Goal: Task Accomplishment & Management: Manage account settings

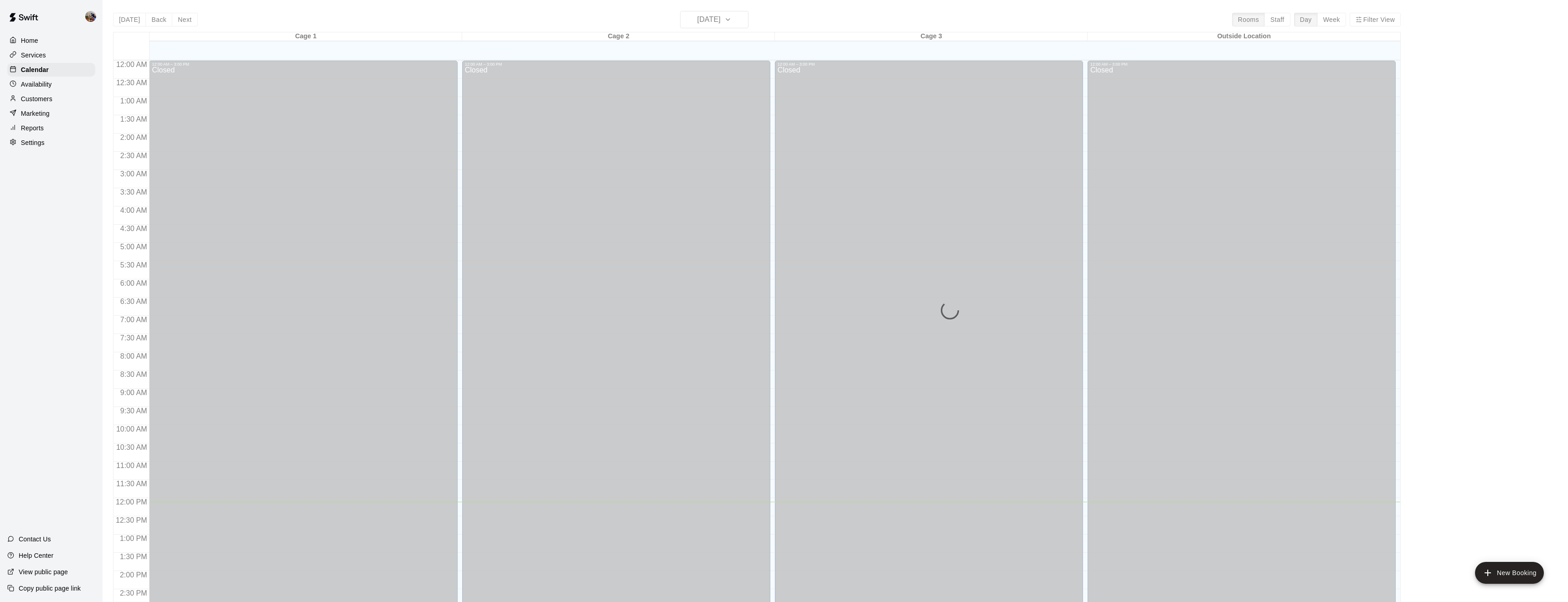
scroll to position [296, 0]
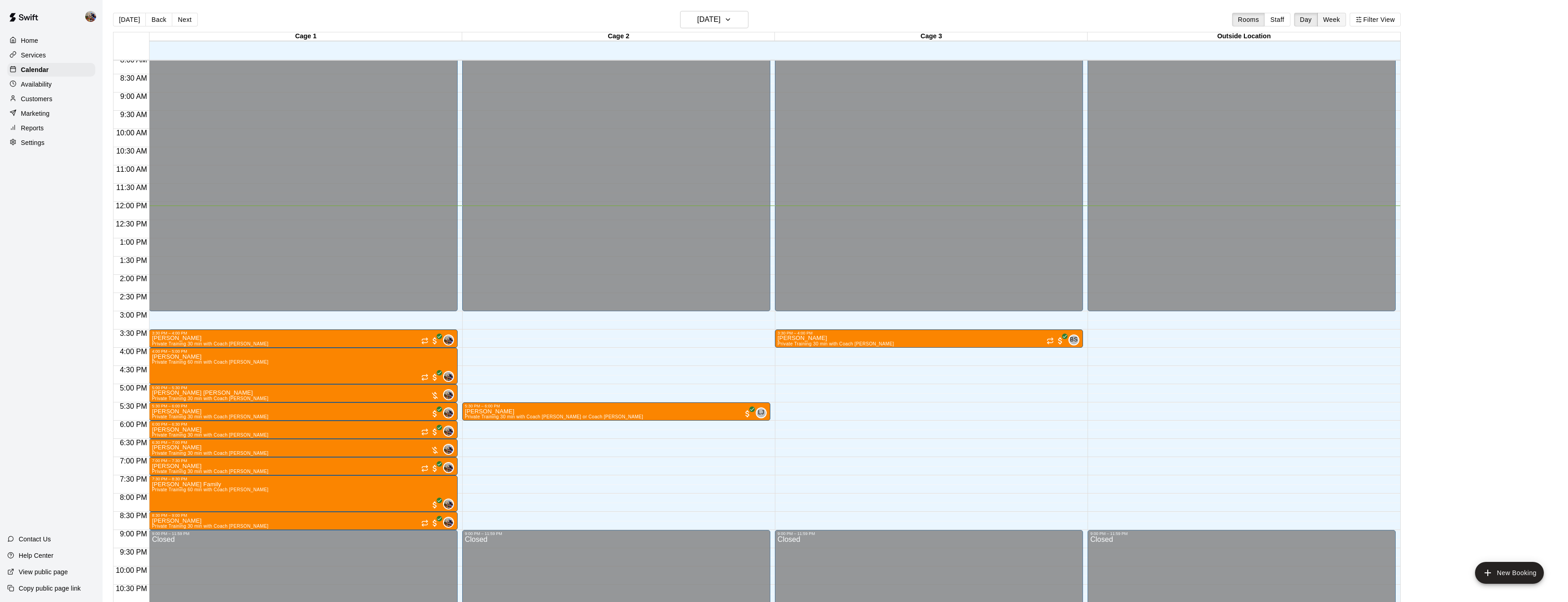
click at [1325, 16] on button "Week" at bounding box center [1331, 19] width 29 height 13
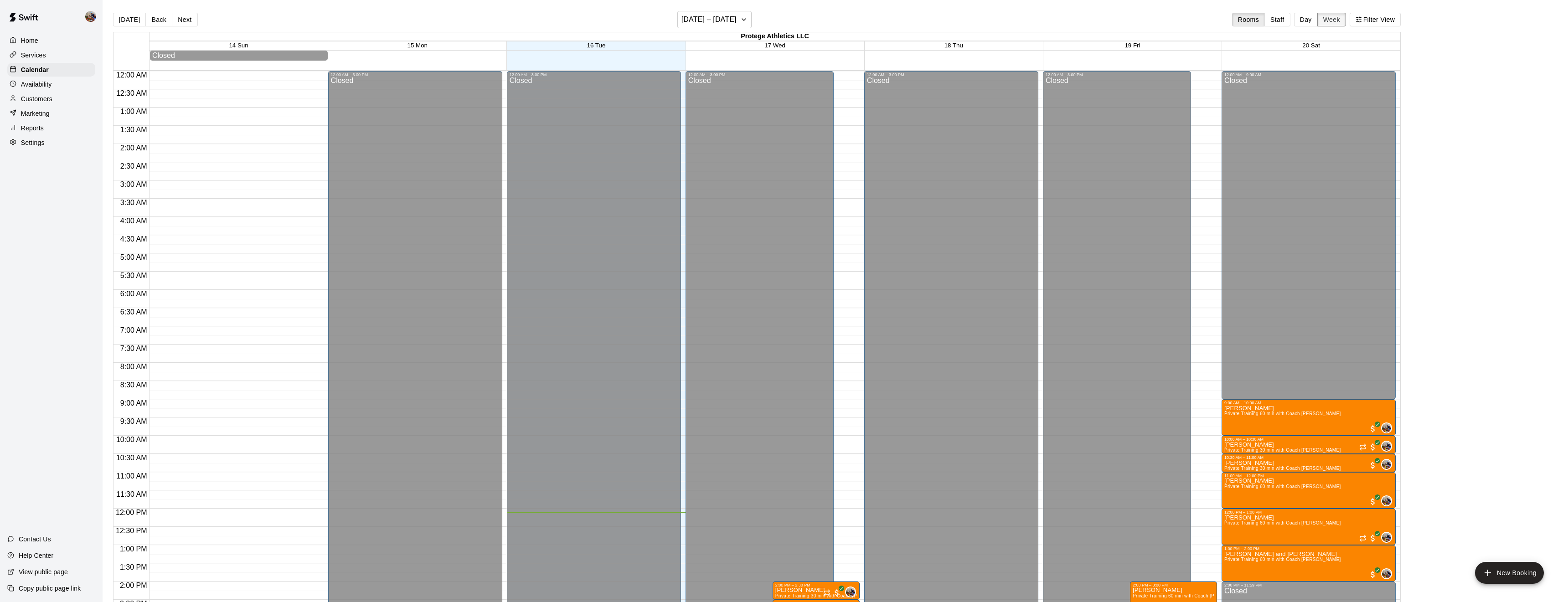
scroll to position [333, 0]
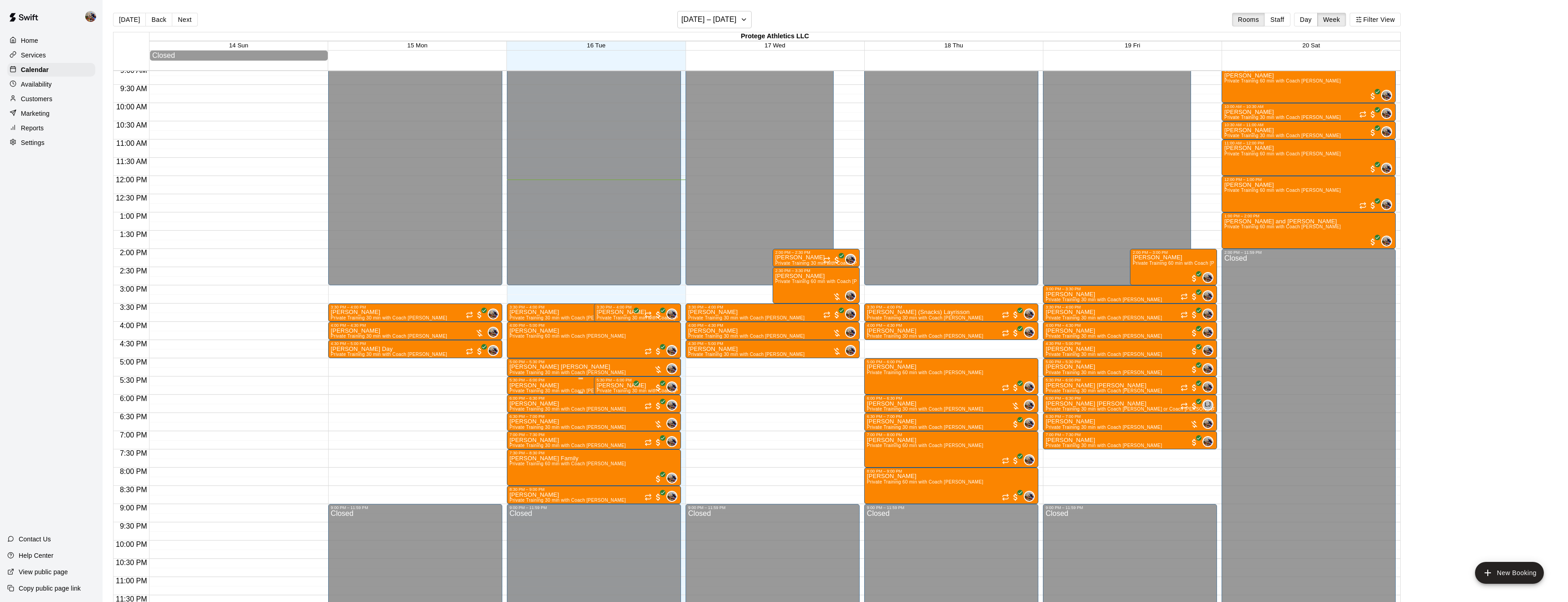
click at [515, 391] on icon "edit" at bounding box center [518, 392] width 11 height 11
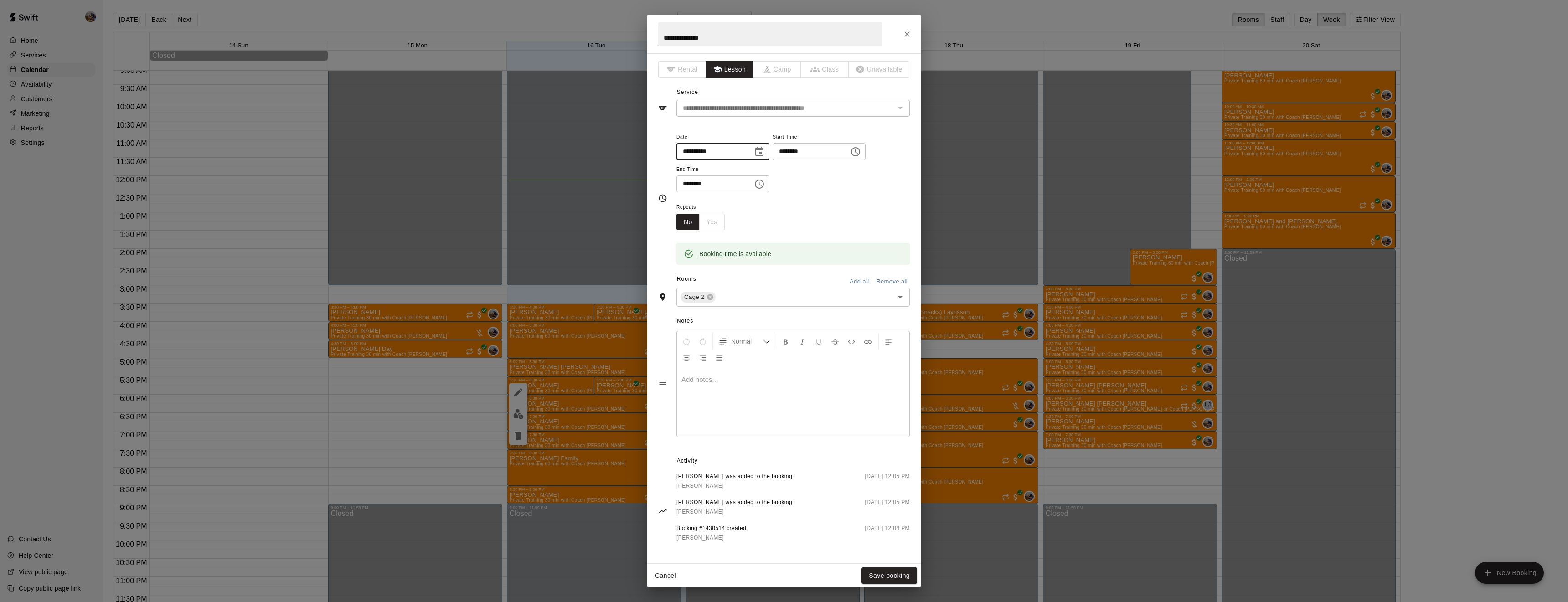
click at [696, 150] on input "**********" at bounding box center [711, 151] width 70 height 17
type input "**********"
click at [893, 571] on button "Save booking" at bounding box center [889, 576] width 56 height 17
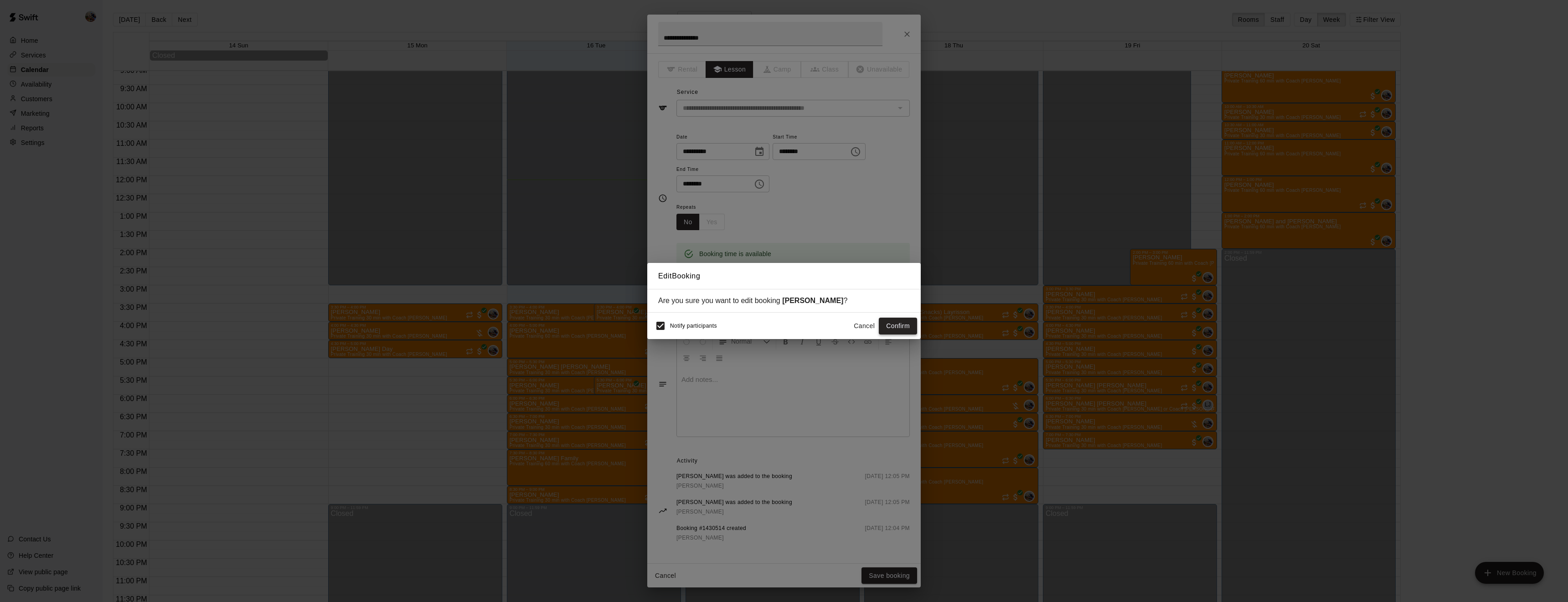
click at [900, 330] on button "Confirm" at bounding box center [897, 326] width 38 height 17
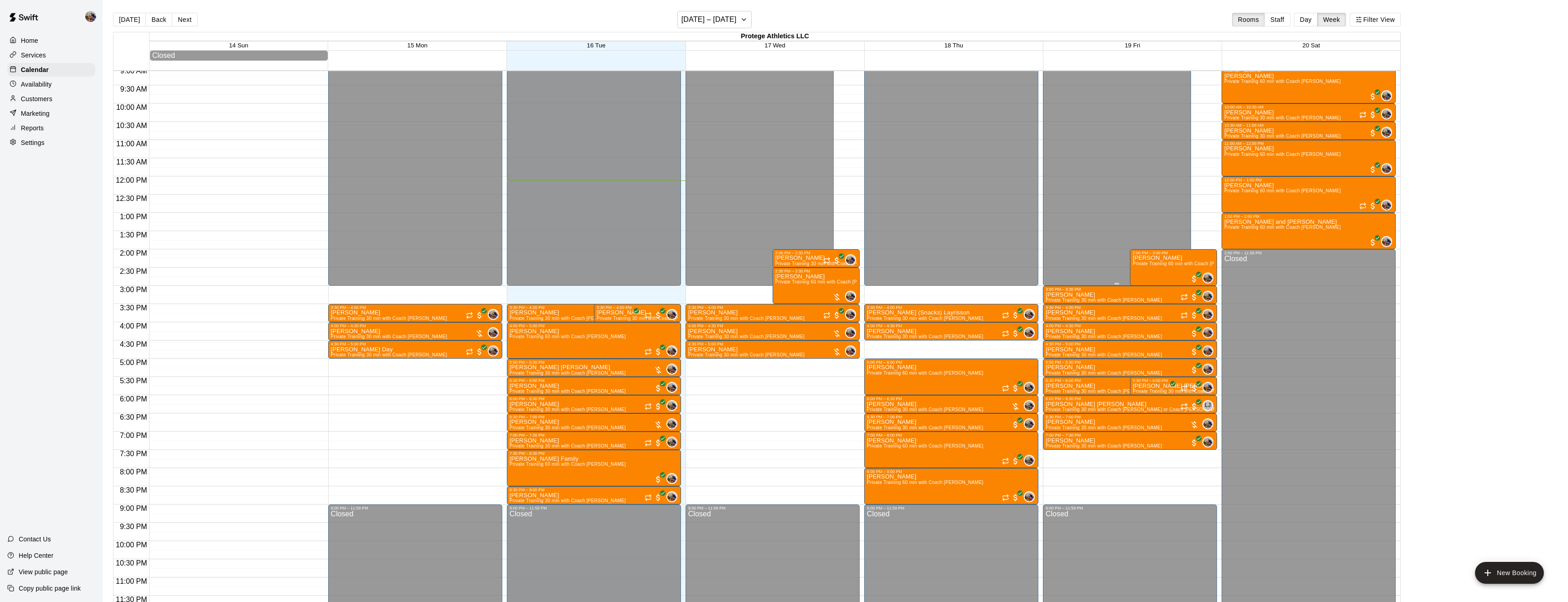
scroll to position [335, 0]
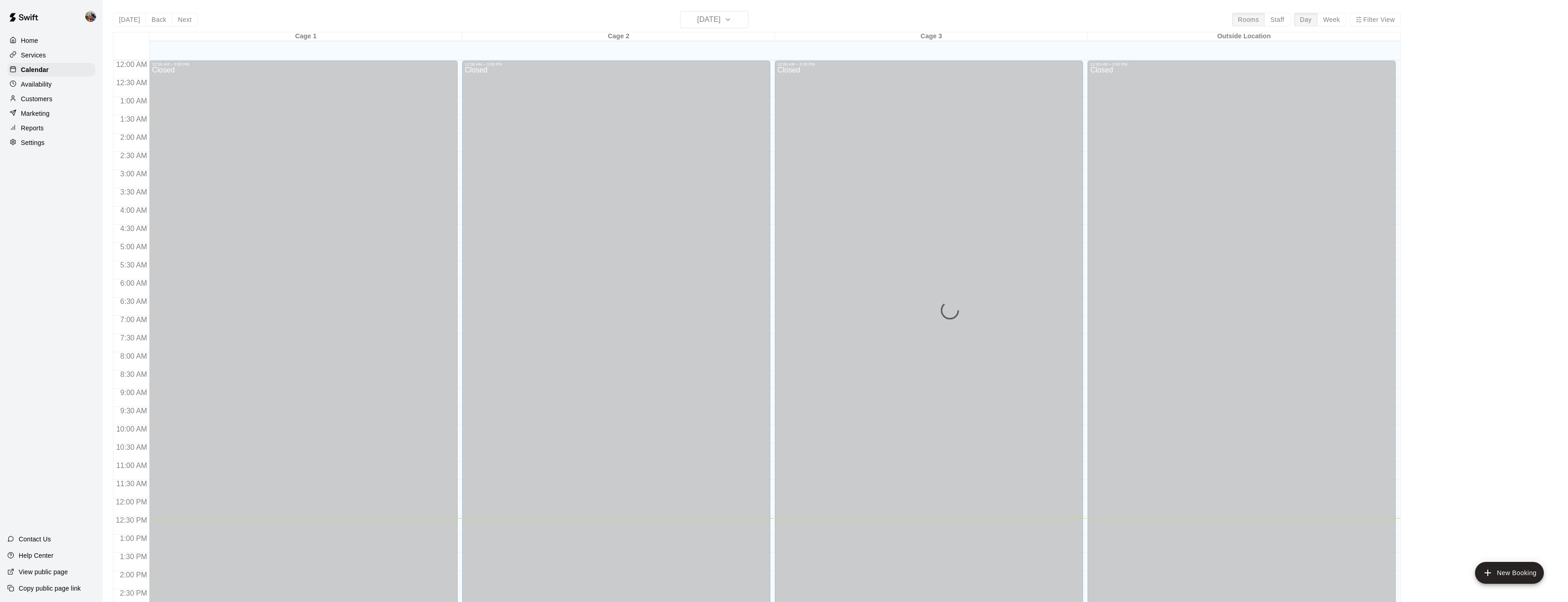
scroll to position [296, 0]
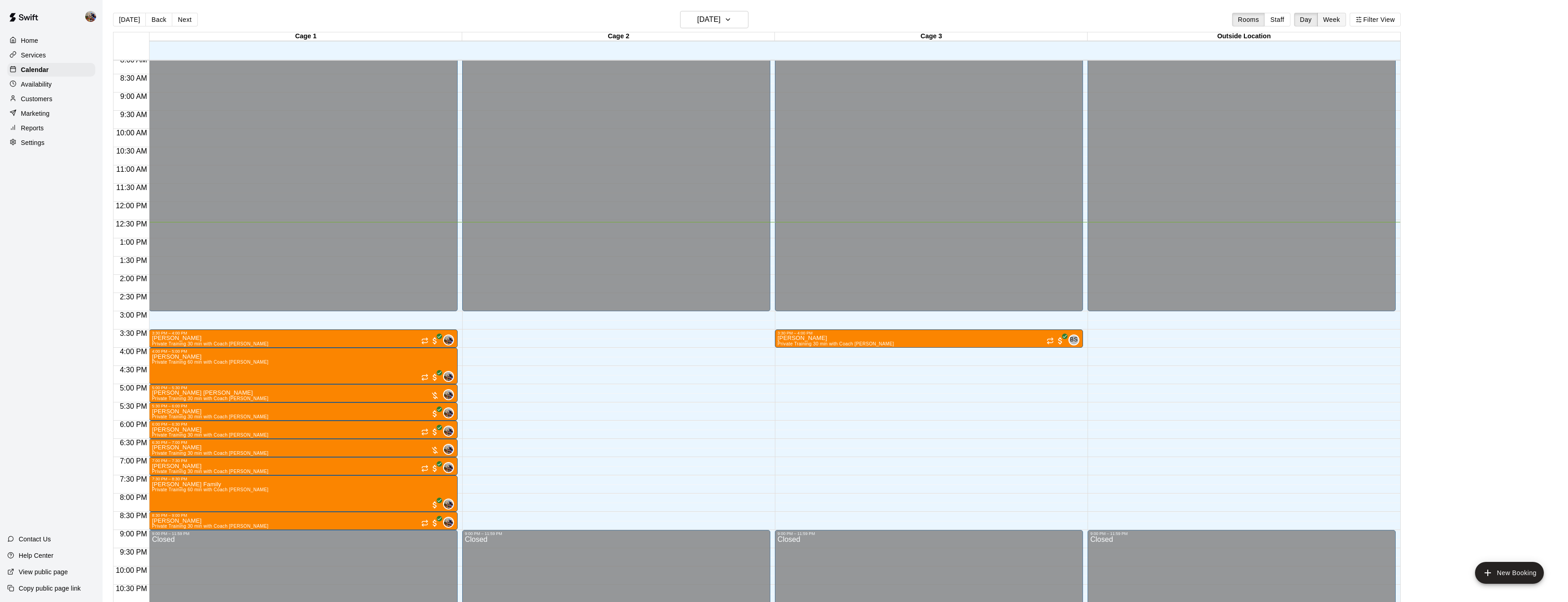
click at [1334, 16] on button "Week" at bounding box center [1331, 19] width 29 height 13
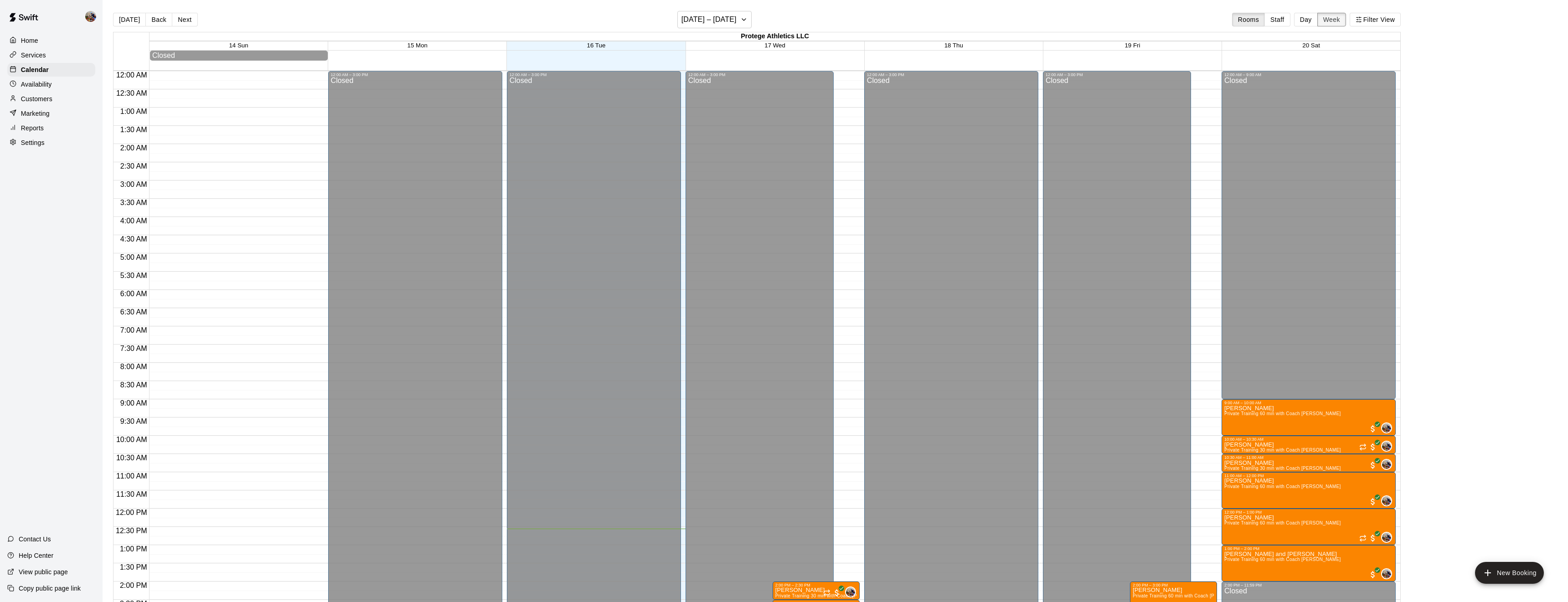
scroll to position [333, 0]
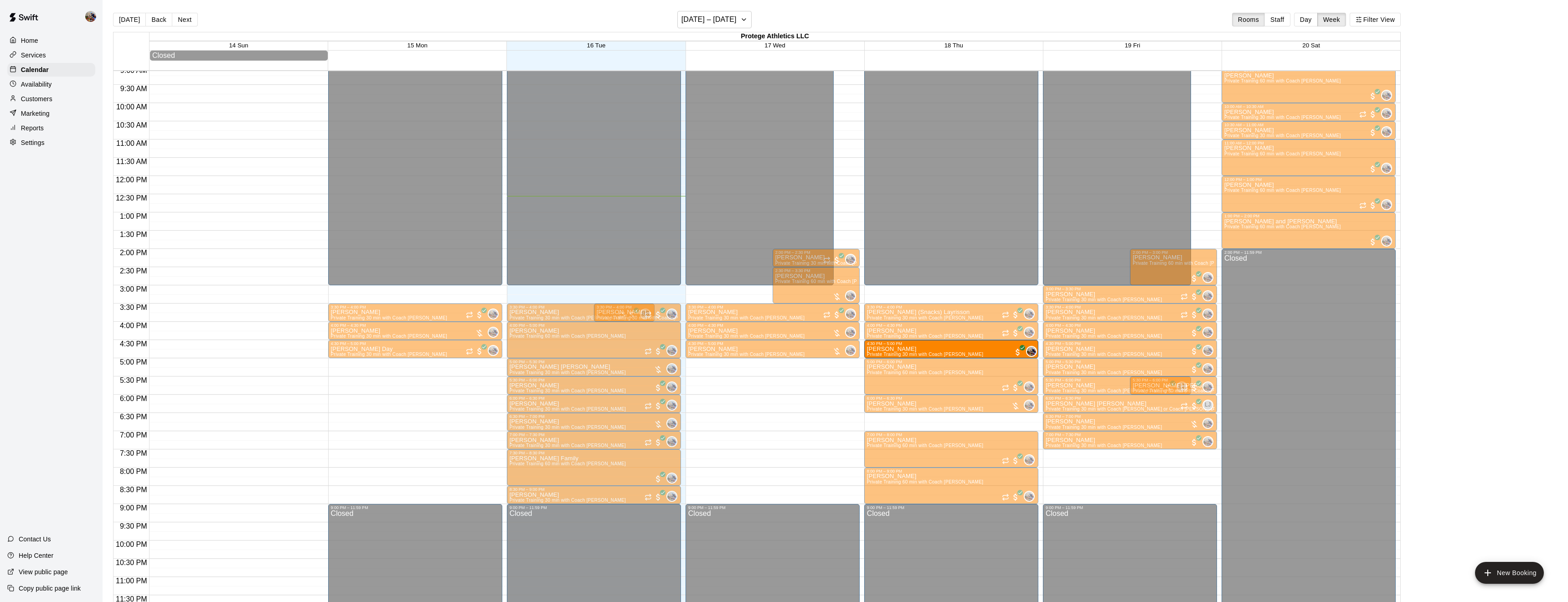
drag, startPoint x: 929, startPoint y: 420, endPoint x: 942, endPoint y: 353, distance: 68.2
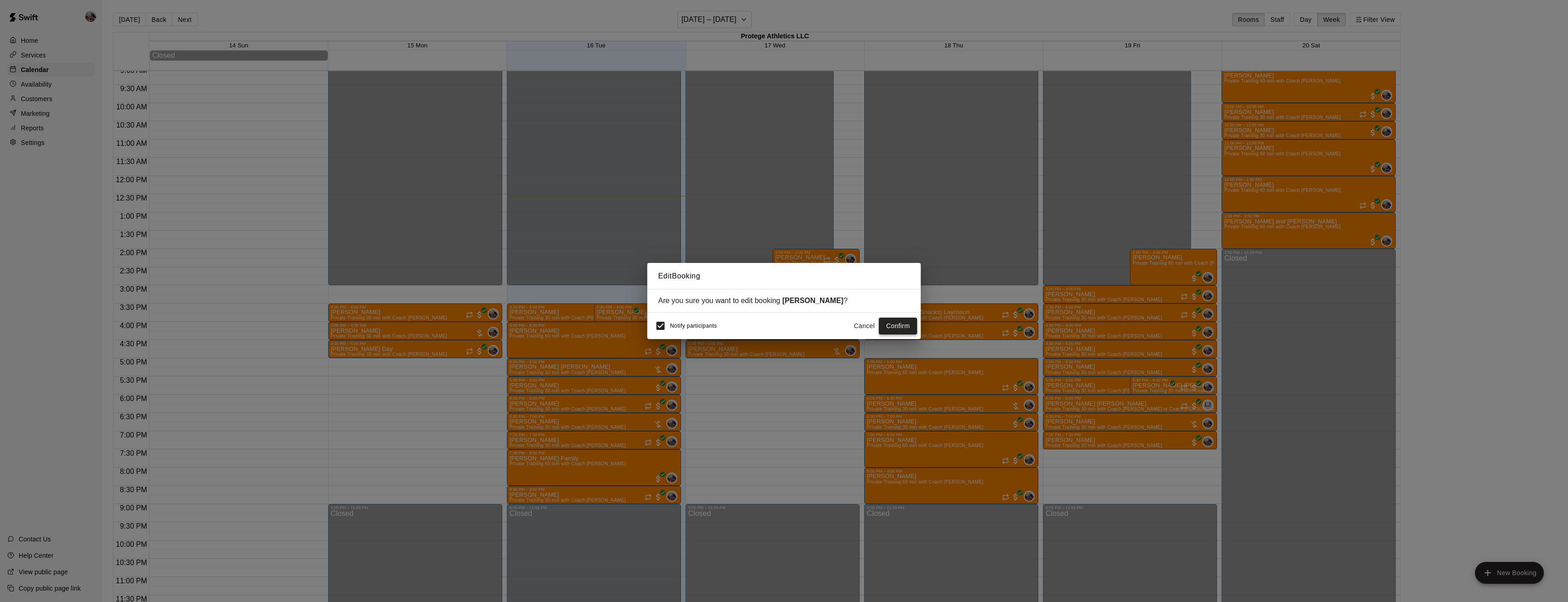
click at [905, 328] on button "Confirm" at bounding box center [897, 326] width 38 height 17
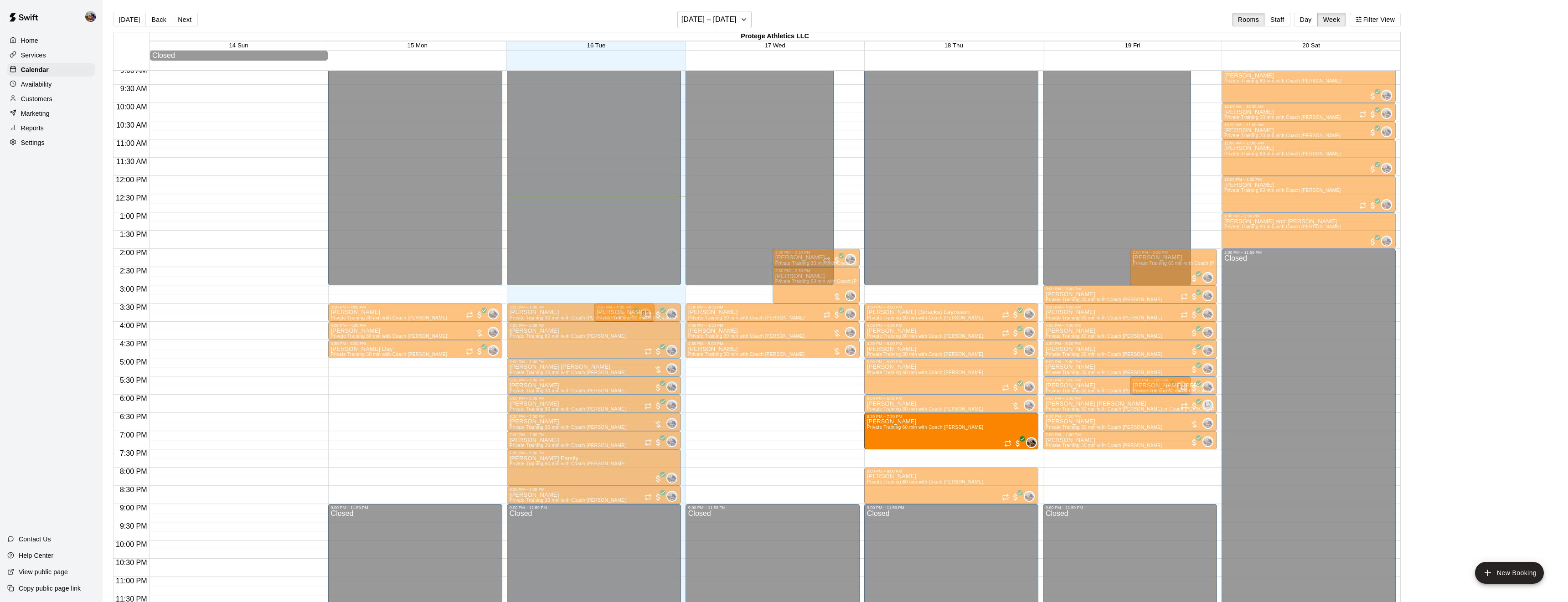
drag, startPoint x: 931, startPoint y: 458, endPoint x: 931, endPoint y: 441, distance: 17.0
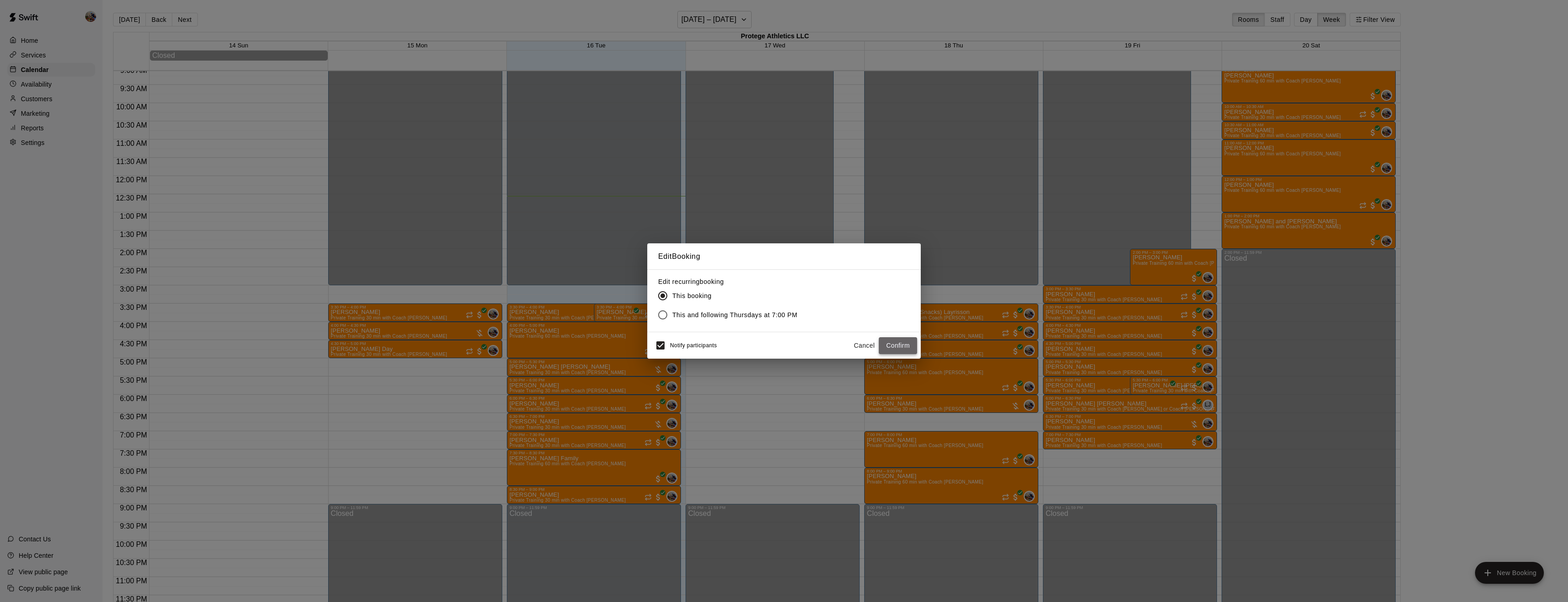
click at [896, 348] on button "Confirm" at bounding box center [897, 345] width 38 height 17
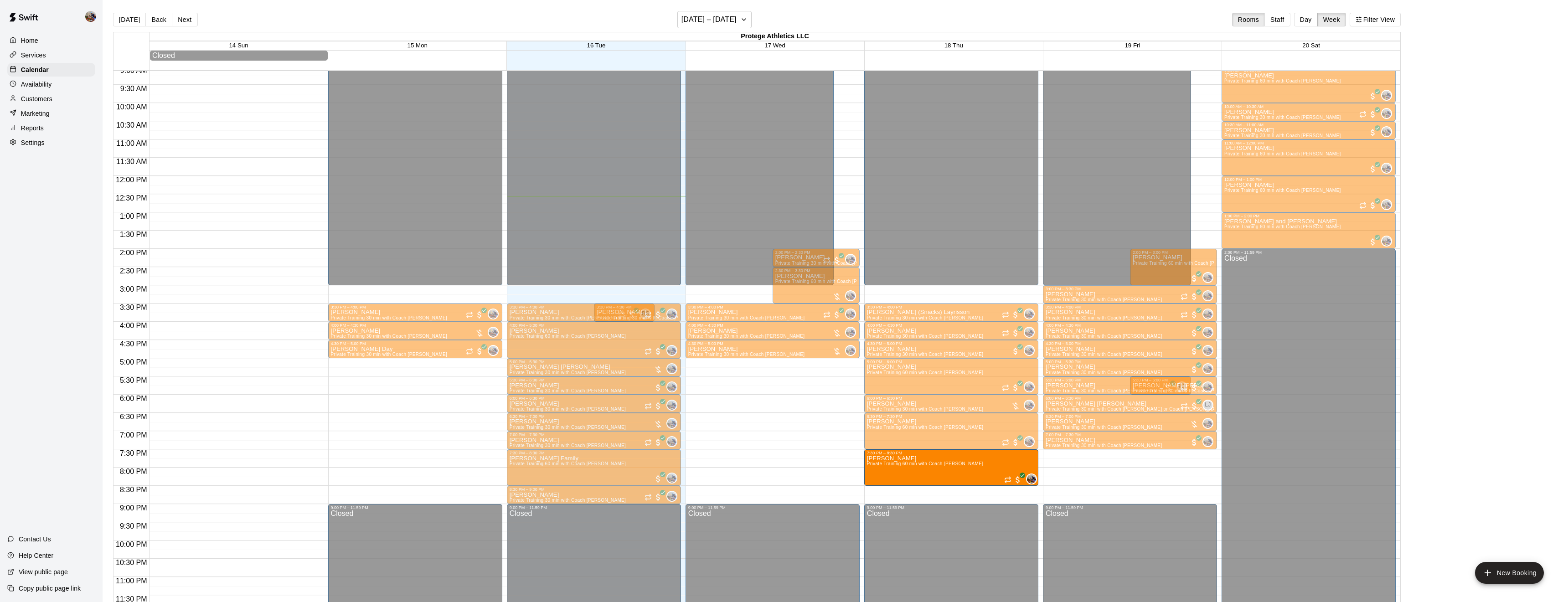
drag, startPoint x: 917, startPoint y: 479, endPoint x: 918, endPoint y: 467, distance: 12.0
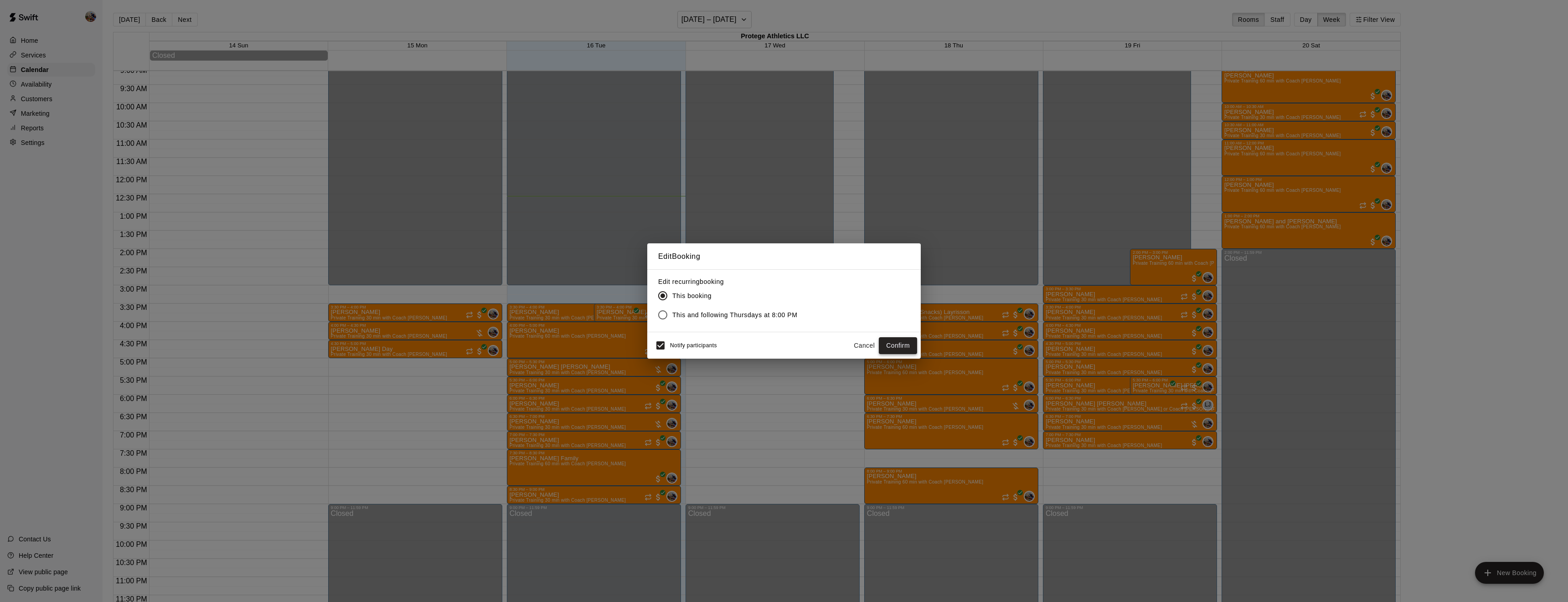
click at [907, 348] on button "Confirm" at bounding box center [897, 345] width 38 height 17
